Goal: Information Seeking & Learning: Learn about a topic

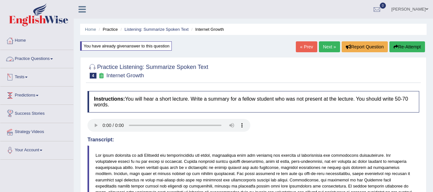
click at [26, 79] on link "Tests" at bounding box center [36, 76] width 73 height 16
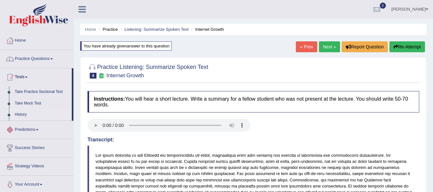
click at [21, 114] on link "History" at bounding box center [42, 115] width 60 height 12
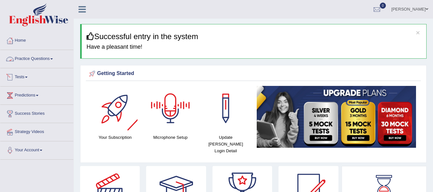
click at [21, 78] on link "Tests" at bounding box center [36, 76] width 73 height 16
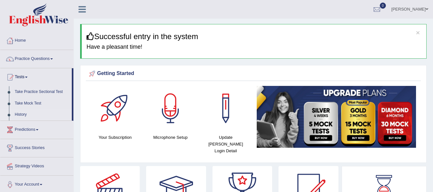
click at [23, 113] on link "History" at bounding box center [42, 115] width 60 height 12
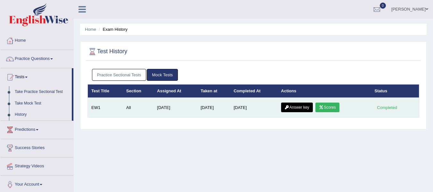
click at [322, 109] on icon at bounding box center [321, 107] width 5 height 4
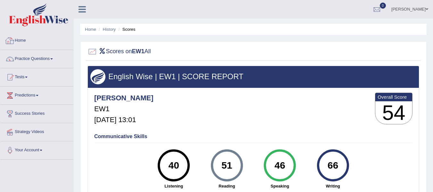
click at [47, 19] on img at bounding box center [38, 14] width 59 height 23
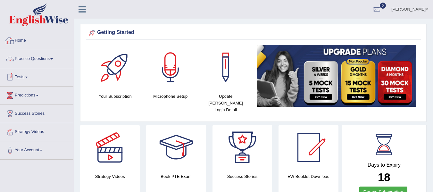
click at [48, 57] on link "Practice Questions" at bounding box center [36, 58] width 73 height 16
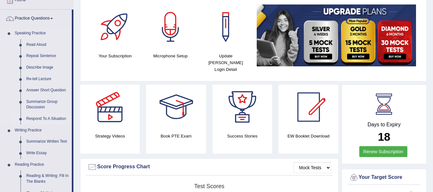
scroll to position [43, 0]
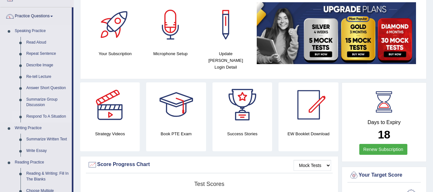
click at [49, 117] on link "Respond To A Situation" at bounding box center [47, 117] width 48 height 12
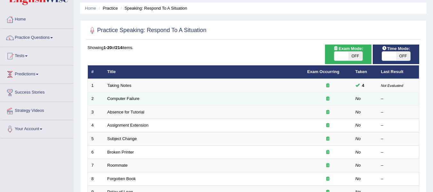
scroll to position [21, 0]
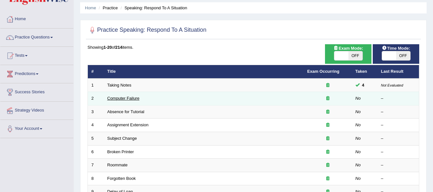
click at [113, 98] on link "Computer Failure" at bounding box center [123, 98] width 32 height 5
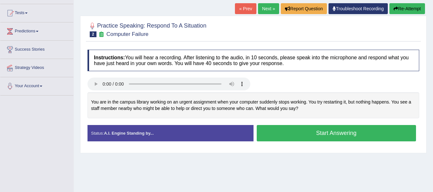
click at [330, 131] on button "Start Answering" at bounding box center [337, 133] width 160 height 16
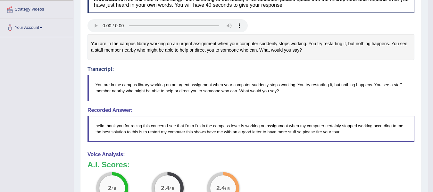
scroll to position [118, 0]
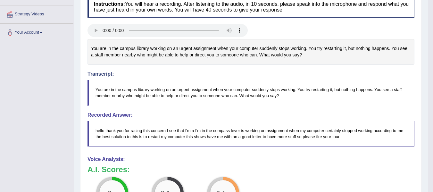
click at [219, 105] on blockquote "You are in the campus library working on an urgent assignment when your compute…" at bounding box center [251, 93] width 327 height 26
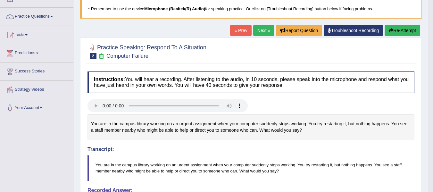
scroll to position [43, 0]
click at [412, 29] on button "Re-Attempt" at bounding box center [403, 30] width 36 height 11
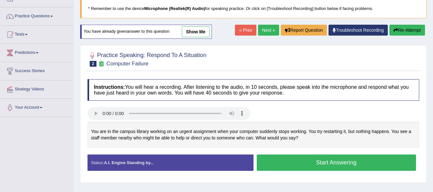
click at [297, 162] on button "Start Answering" at bounding box center [337, 162] width 160 height 16
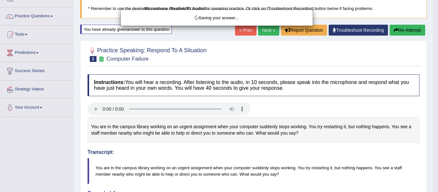
click at [36, 168] on div "Saving your answer..." at bounding box center [219, 96] width 438 height 192
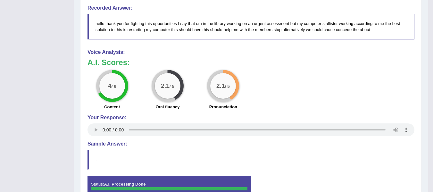
scroll to position [256, 0]
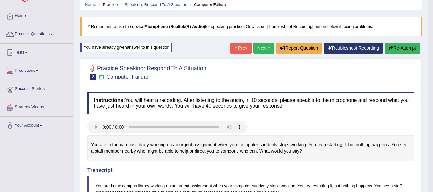
scroll to position [21, 0]
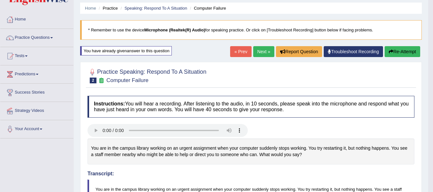
click at [395, 50] on button "Re-Attempt" at bounding box center [403, 51] width 36 height 11
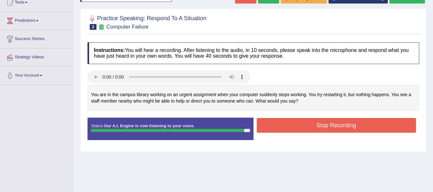
click at [308, 123] on button "Stop Recording" at bounding box center [337, 125] width 160 height 15
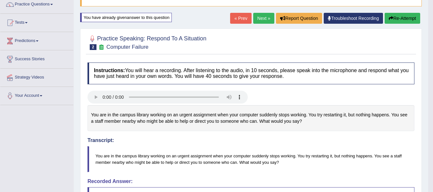
scroll to position [43, 0]
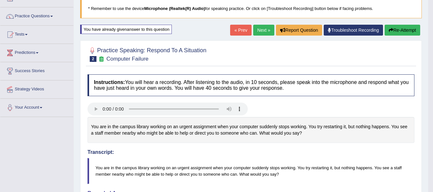
click at [408, 31] on button "Re-Attempt" at bounding box center [403, 30] width 36 height 11
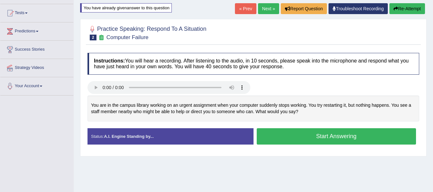
scroll to position [64, 0]
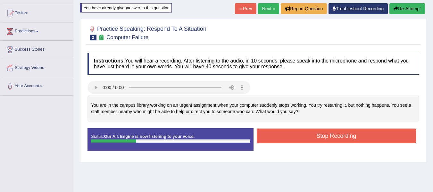
click at [333, 139] on button "Stop Recording" at bounding box center [337, 136] width 160 height 15
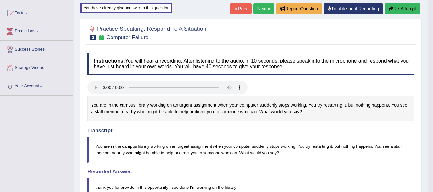
click at [403, 10] on body "Toggle navigation Home Practice Questions Speaking Practice Read Aloud Repeat S…" at bounding box center [216, 32] width 433 height 192
click at [400, 11] on button "Re-Attempt" at bounding box center [403, 8] width 36 height 11
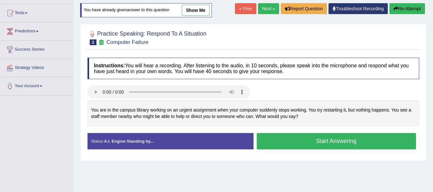
drag, startPoint x: 299, startPoint y: 143, endPoint x: 333, endPoint y: 180, distance: 50.6
click at [299, 143] on button "Start Answering" at bounding box center [337, 141] width 160 height 16
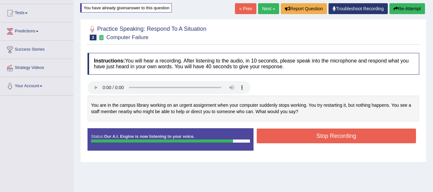
click at [278, 138] on button "Stop Recording" at bounding box center [337, 136] width 160 height 15
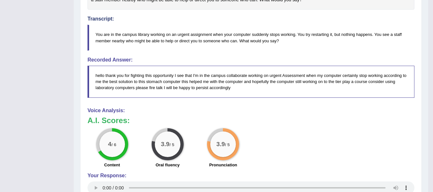
scroll to position [182, 0]
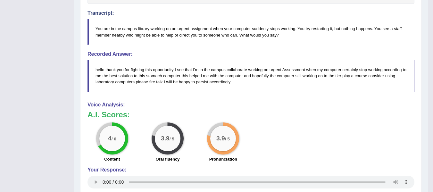
click at [13, 136] on div "Toggle navigation Home Practice Questions Speaking Practice Read Aloud Repeat S…" at bounding box center [214, 49] width 428 height 462
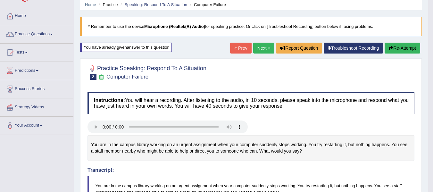
scroll to position [21, 0]
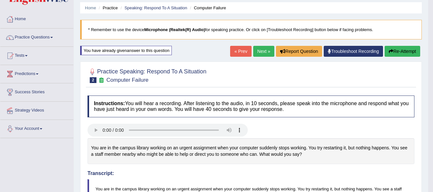
click at [259, 52] on link "Next »" at bounding box center [263, 51] width 21 height 11
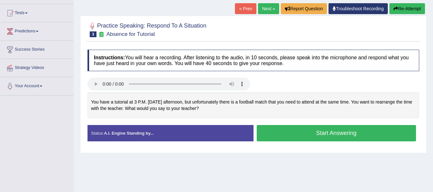
drag, startPoint x: 303, startPoint y: 131, endPoint x: 300, endPoint y: 129, distance: 3.4
click at [300, 129] on button "Start Answering" at bounding box center [337, 133] width 160 height 16
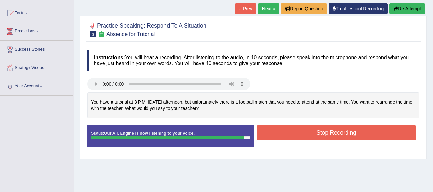
click at [305, 132] on button "Stop Recording" at bounding box center [337, 132] width 160 height 15
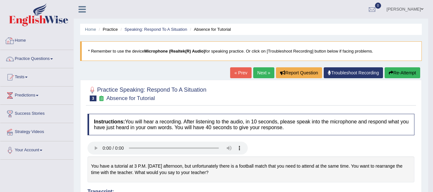
click at [31, 18] on img at bounding box center [38, 14] width 59 height 23
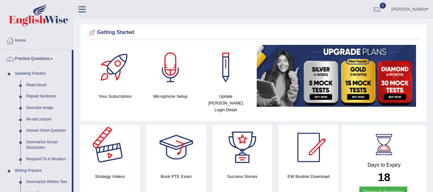
click at [36, 83] on link "Read Aloud" at bounding box center [47, 85] width 48 height 12
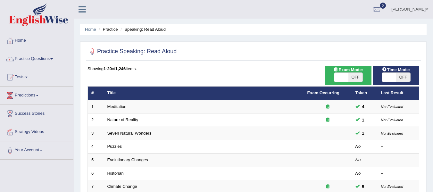
click at [338, 78] on span at bounding box center [341, 77] width 14 height 9
checkbox input "true"
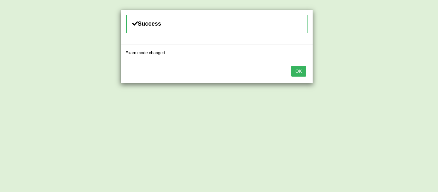
click at [390, 76] on div "Success Exam mode changed OK" at bounding box center [219, 96] width 438 height 192
click at [296, 70] on button "OK" at bounding box center [298, 71] width 15 height 11
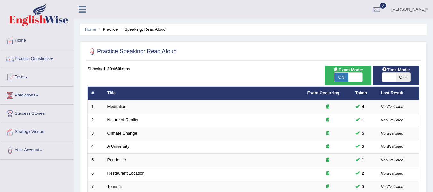
click at [390, 78] on span at bounding box center [389, 77] width 14 height 9
checkbox input "true"
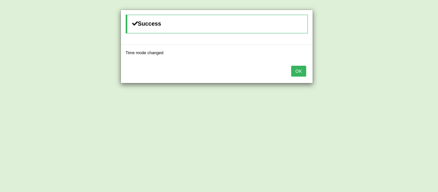
click at [294, 72] on button "OK" at bounding box center [298, 71] width 15 height 11
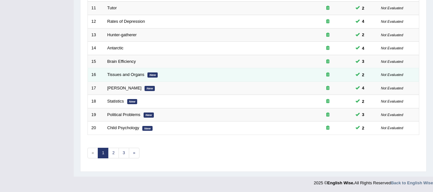
scroll to position [232, 0]
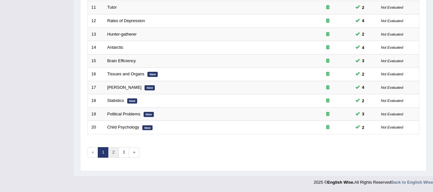
click at [115, 152] on link "2" at bounding box center [113, 152] width 11 height 11
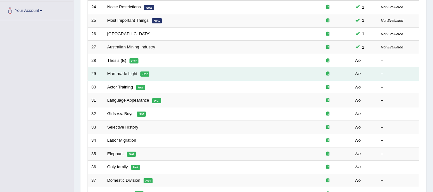
scroll to position [139, 0]
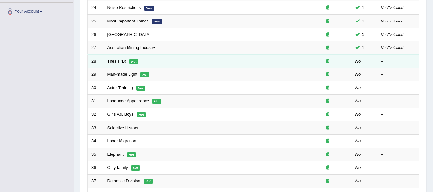
click at [120, 60] on link "Thesis (B)" at bounding box center [116, 61] width 19 height 5
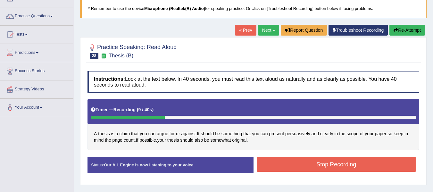
click at [300, 165] on button "Stop Recording" at bounding box center [337, 164] width 160 height 15
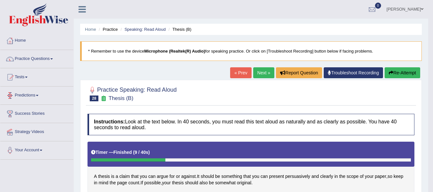
click at [35, 92] on link "Predictions" at bounding box center [36, 95] width 73 height 16
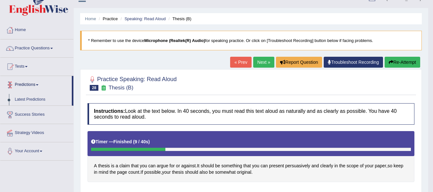
scroll to position [21, 0]
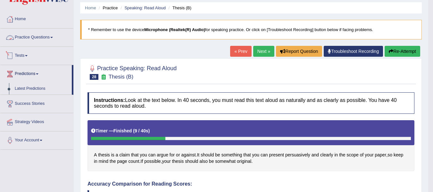
click at [28, 55] on span at bounding box center [26, 55] width 3 height 1
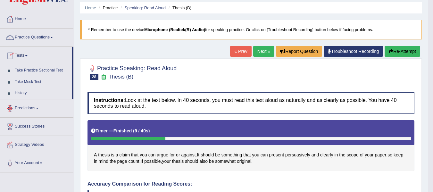
click at [27, 111] on link "Predictions" at bounding box center [36, 107] width 73 height 16
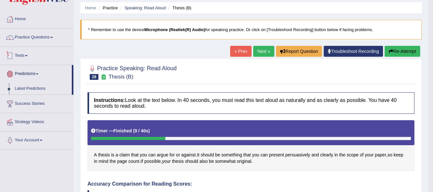
click at [28, 54] on link "Tests" at bounding box center [36, 55] width 73 height 16
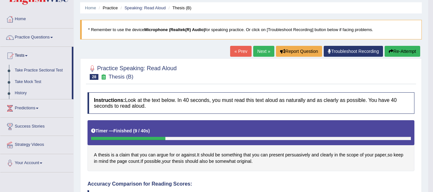
click at [391, 53] on icon "button" at bounding box center [391, 51] width 4 height 4
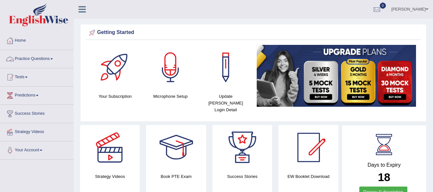
click at [46, 61] on link "Practice Questions" at bounding box center [36, 58] width 73 height 16
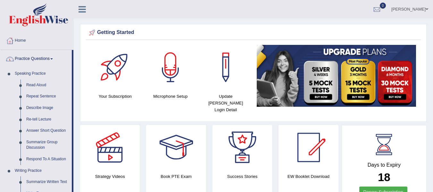
click at [46, 61] on link "Practice Questions" at bounding box center [35, 58] width 71 height 16
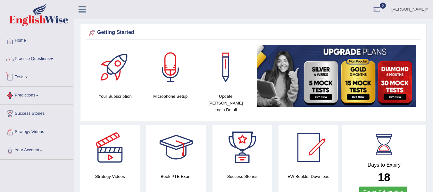
click at [29, 80] on link "Tests" at bounding box center [36, 76] width 73 height 16
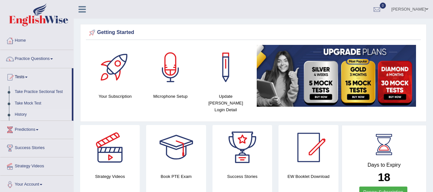
click at [23, 118] on link "History" at bounding box center [42, 115] width 60 height 12
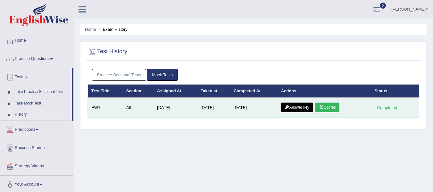
click at [330, 104] on link "Scores" at bounding box center [327, 108] width 24 height 10
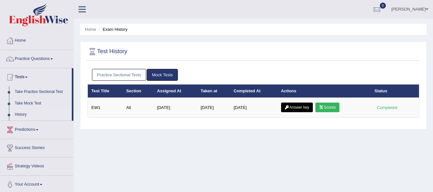
click at [293, 108] on link "Answer key" at bounding box center [297, 108] width 32 height 10
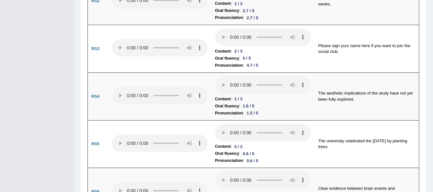
scroll to position [555, 0]
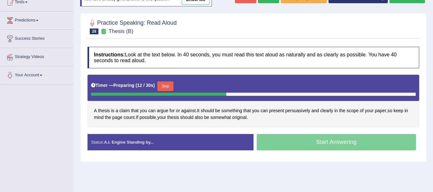
click at [171, 84] on button "Skip" at bounding box center [165, 86] width 16 height 10
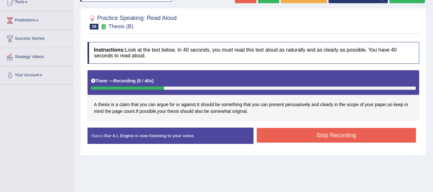
click at [312, 135] on button "Stop Recording" at bounding box center [337, 135] width 160 height 15
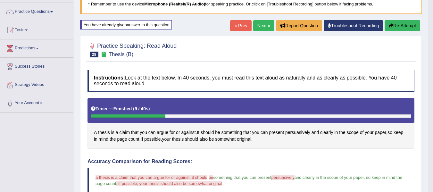
scroll to position [43, 0]
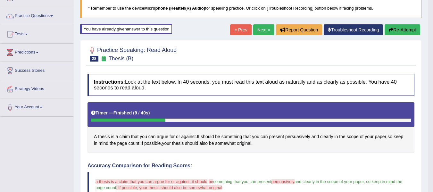
click at [265, 29] on link "Next »" at bounding box center [263, 29] width 21 height 11
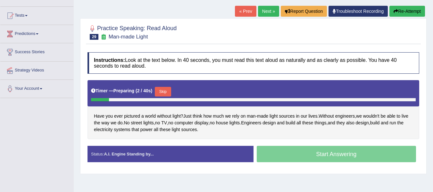
scroll to position [64, 0]
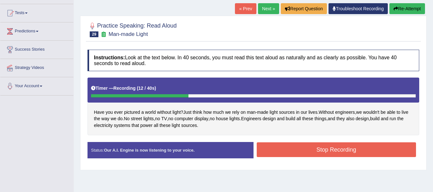
click at [281, 149] on button "Stop Recording" at bounding box center [337, 149] width 160 height 15
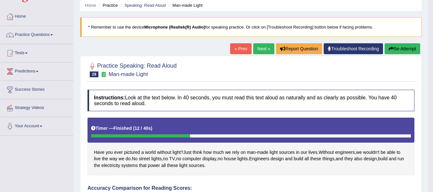
scroll to position [21, 0]
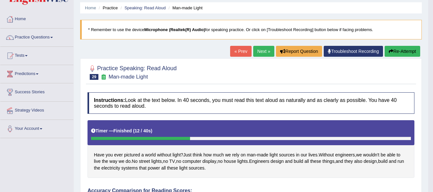
click at [390, 48] on button "Re-Attempt" at bounding box center [403, 51] width 36 height 11
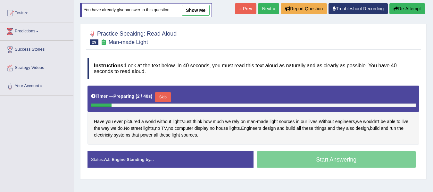
click at [163, 101] on div "Instructions: Look at the text below. In 40 seconds, you must read this text al…" at bounding box center [253, 114] width 335 height 121
click at [163, 97] on button "Skip" at bounding box center [163, 97] width 16 height 10
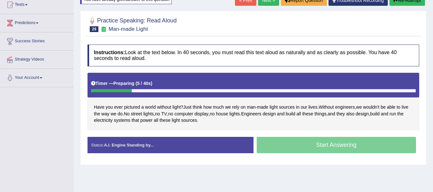
scroll to position [75, 0]
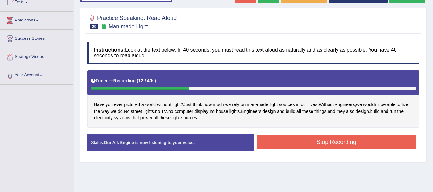
click at [295, 143] on button "Stop Recording" at bounding box center [337, 142] width 160 height 15
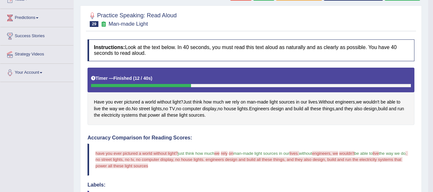
scroll to position [54, 0]
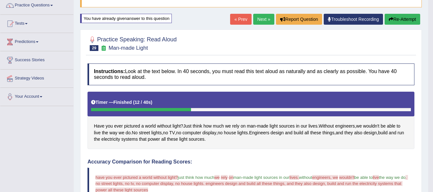
click at [262, 20] on link "Next »" at bounding box center [263, 19] width 21 height 11
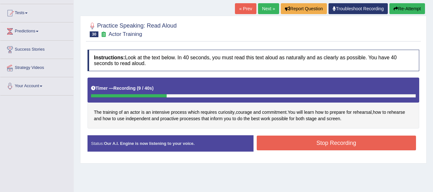
click at [301, 144] on button "Stop Recording" at bounding box center [337, 143] width 160 height 15
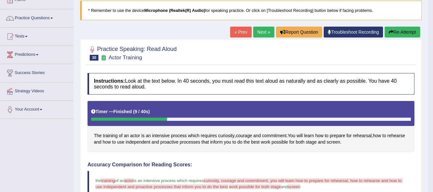
scroll to position [21, 0]
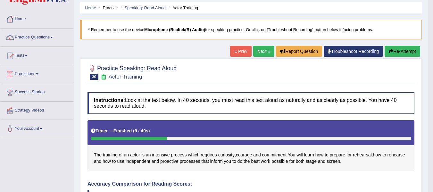
click at [395, 51] on button "Re-Attempt" at bounding box center [403, 51] width 36 height 11
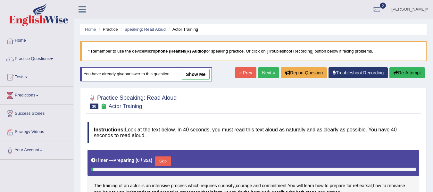
scroll to position [21, 0]
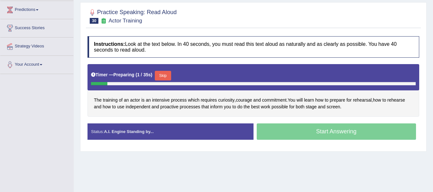
click at [162, 76] on button "Skip" at bounding box center [163, 76] width 16 height 10
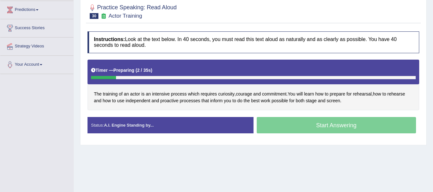
scroll to position [0, 0]
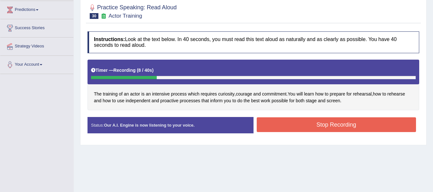
click at [273, 125] on button "Stop Recording" at bounding box center [337, 124] width 160 height 15
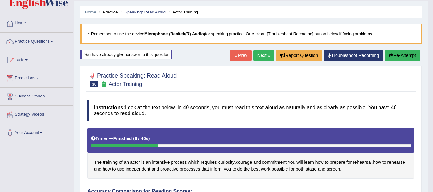
scroll to position [11, 0]
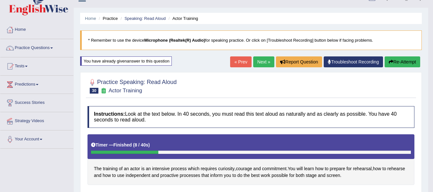
click at [396, 58] on button "Re-Attempt" at bounding box center [403, 61] width 36 height 11
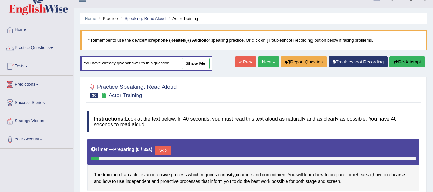
click at [169, 152] on button "Skip" at bounding box center [163, 151] width 16 height 10
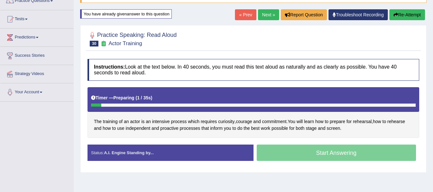
scroll to position [64, 0]
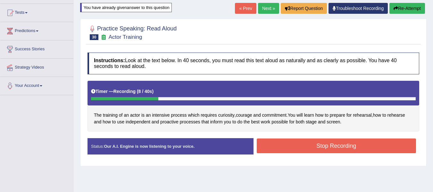
click at [299, 147] on button "Stop Recording" at bounding box center [337, 145] width 160 height 15
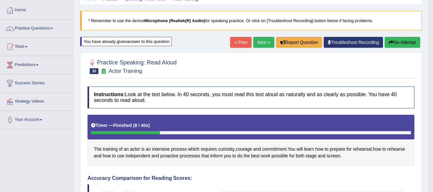
scroll to position [21, 0]
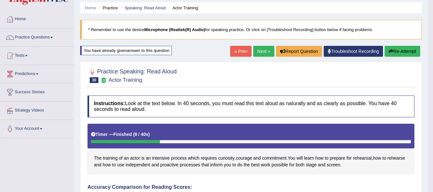
click at [400, 50] on button "Re-Attempt" at bounding box center [403, 51] width 36 height 11
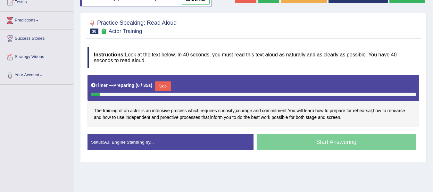
click at [168, 86] on button "Skip" at bounding box center [163, 86] width 16 height 10
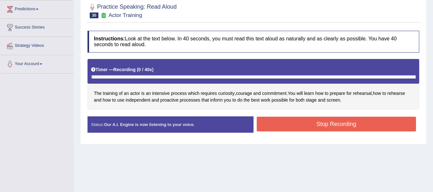
scroll to position [118, 0]
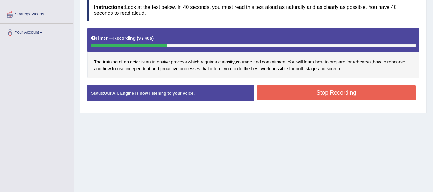
click at [270, 88] on button "Stop Recording" at bounding box center [337, 92] width 160 height 15
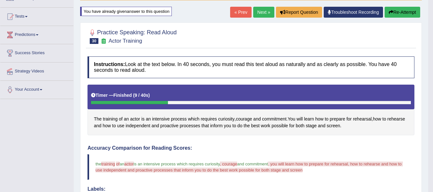
scroll to position [32, 0]
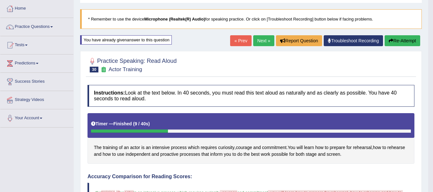
click at [394, 39] on button "Re-Attempt" at bounding box center [403, 40] width 36 height 11
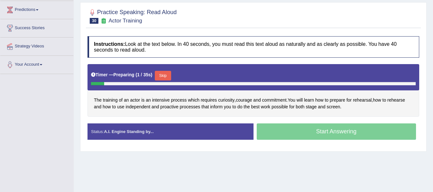
click at [166, 77] on button "Skip" at bounding box center [163, 76] width 16 height 10
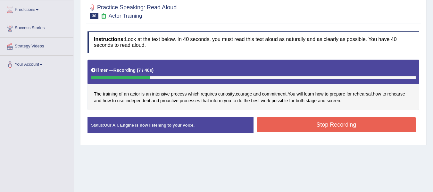
click at [286, 123] on button "Stop Recording" at bounding box center [337, 124] width 160 height 15
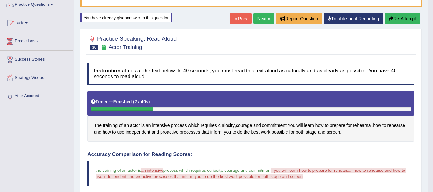
scroll to position [54, 0]
